Goal: Task Accomplishment & Management: Use online tool/utility

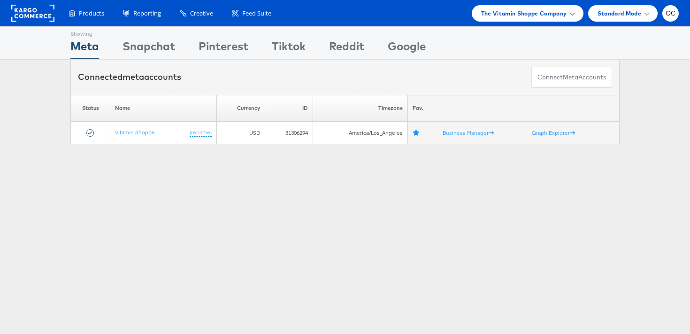
click at [501, 14] on span "The Vitamin Shoppe Company" at bounding box center [524, 13] width 86 height 10
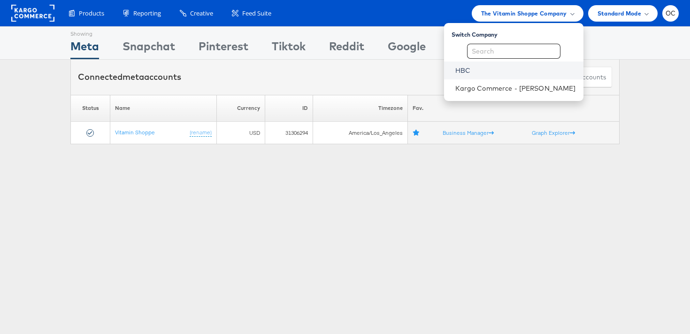
click at [491, 70] on link "HBC" at bounding box center [515, 70] width 121 height 9
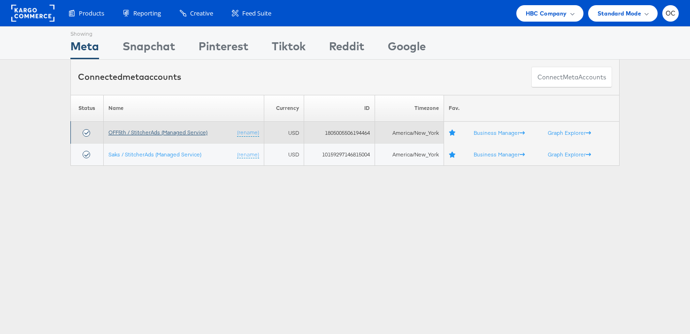
click at [149, 132] on link "OFF5th / StitcherAds (Managed Service)" at bounding box center [157, 132] width 99 height 7
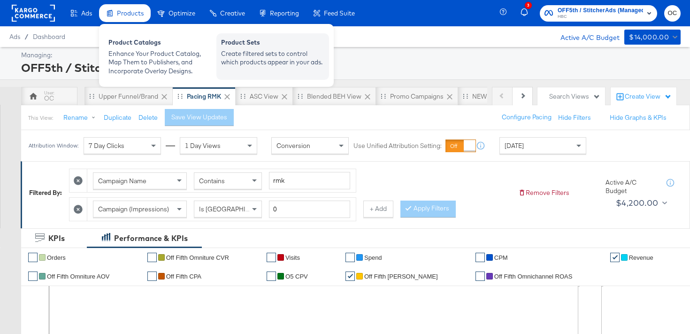
click at [259, 37] on div "Product Sets Create filtered sets to control which products appear in your ads." at bounding box center [272, 56] width 113 height 46
click at [251, 44] on div "Product Sets" at bounding box center [272, 43] width 103 height 11
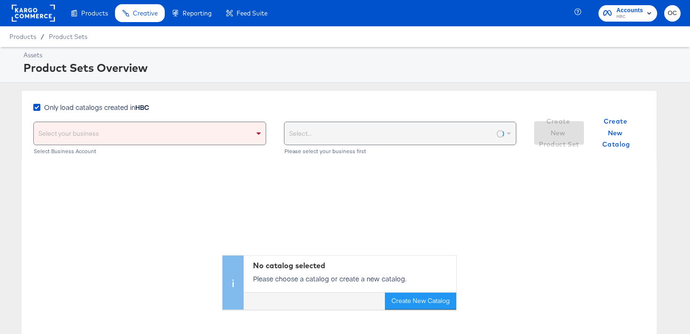
click at [141, 111] on strong "HBC" at bounding box center [142, 106] width 14 height 9
click at [0, 0] on input "Only load catalogs created in HBC" at bounding box center [0, 0] width 0 height 0
click at [143, 130] on div "Select your business" at bounding box center [150, 133] width 232 height 23
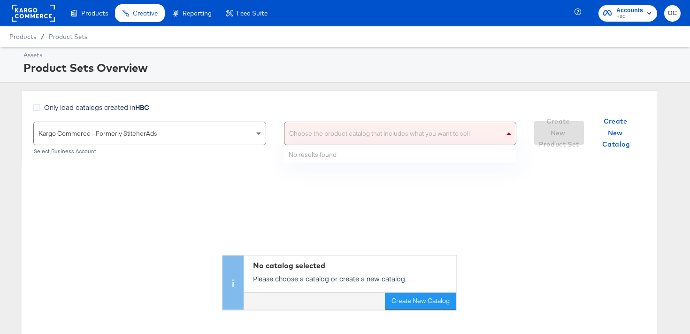
click at [365, 134] on div "Choose the product catalog that includes what you want to sell" at bounding box center [400, 133] width 232 height 23
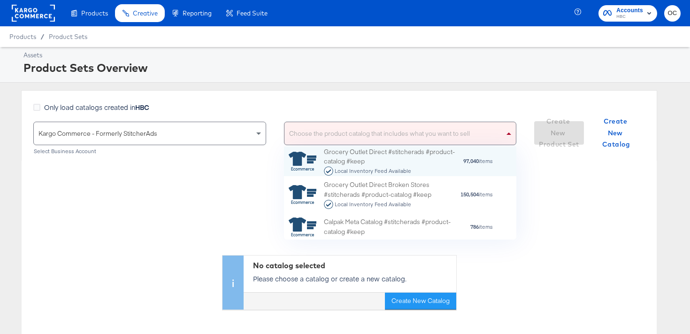
click at [314, 131] on div "Choose the product catalog that includes what you want to sell" at bounding box center [400, 133] width 232 height 23
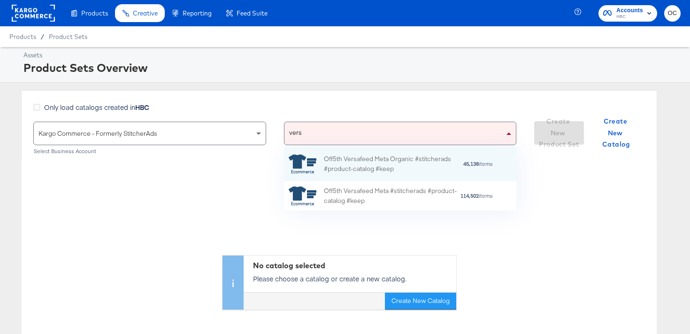
scroll to position [0, 0]
type input "versa"
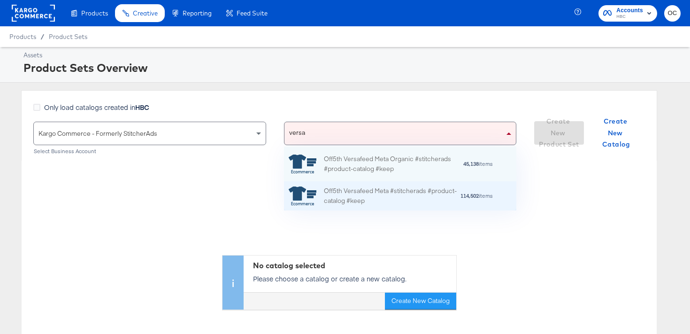
click at [334, 186] on div "Off5th Versafeed Meta #stitcherads #product-catalog #keep" at bounding box center [392, 196] width 136 height 20
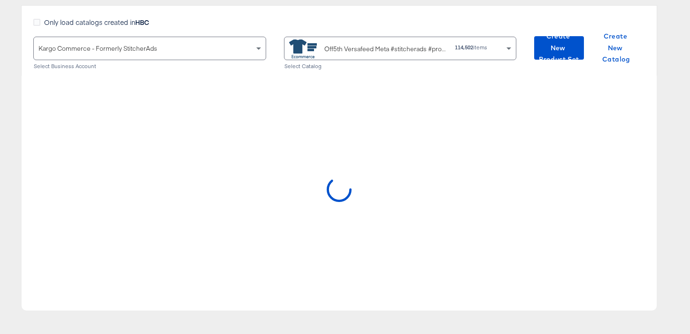
scroll to position [85, 0]
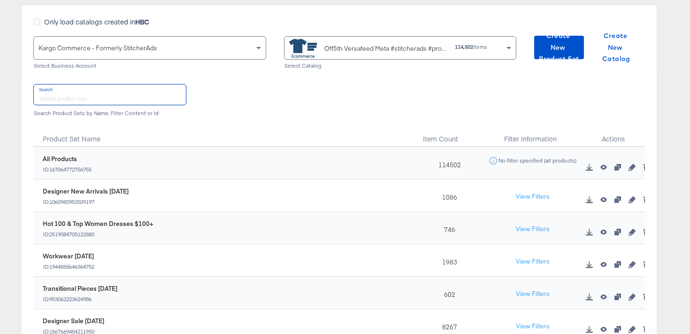
click at [161, 103] on input "text" at bounding box center [110, 94] width 152 height 20
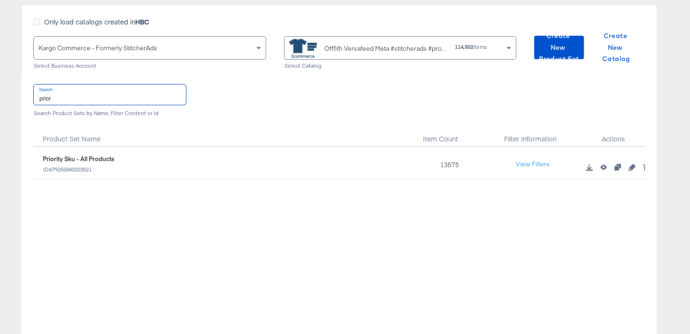
type input "prior"
click at [631, 168] on icon "button" at bounding box center [631, 167] width 7 height 7
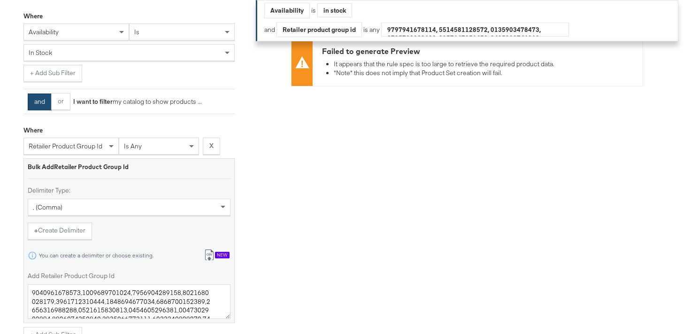
scroll to position [242, 0]
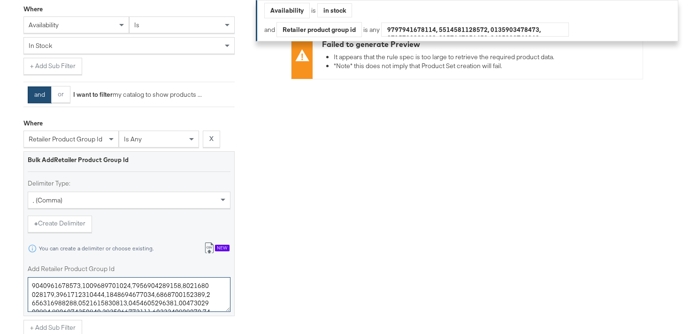
click at [105, 288] on textarea "Add Retailer Product Group Id" at bounding box center [129, 294] width 203 height 35
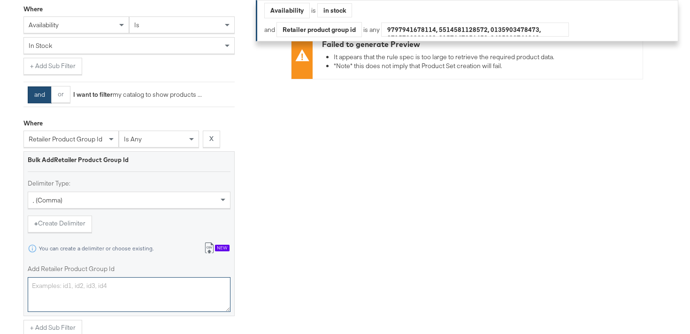
paste textarea "0400021944113,0400021355300,0400020295996,0400022159808,0400021994370,040001771…"
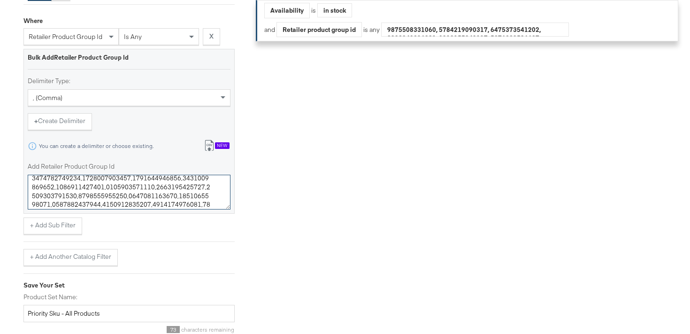
scroll to position [402, 0]
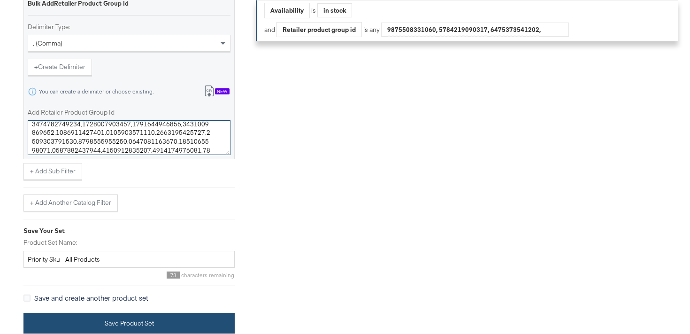
type textarea "0400021944113,0400021355300,0400020295996,0400022159808,0400021994370,040001771…"
click at [144, 324] on button "Save Product Set" at bounding box center [128, 322] width 211 height 21
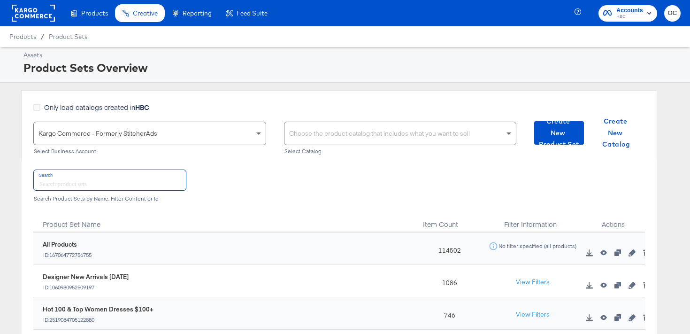
click at [140, 188] on input "text" at bounding box center [110, 180] width 152 height 20
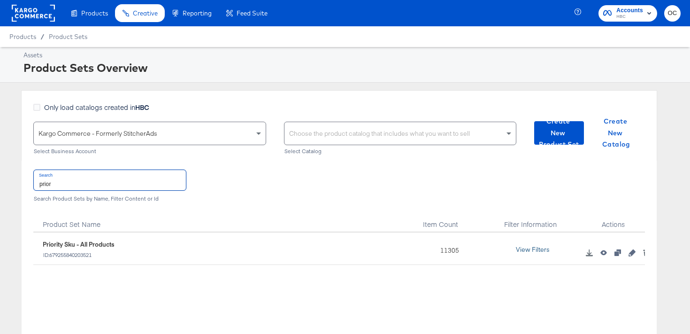
type input "prior"
click at [531, 248] on button "View Filters" at bounding box center [532, 249] width 47 height 17
